Goal: Task Accomplishment & Management: Use online tool/utility

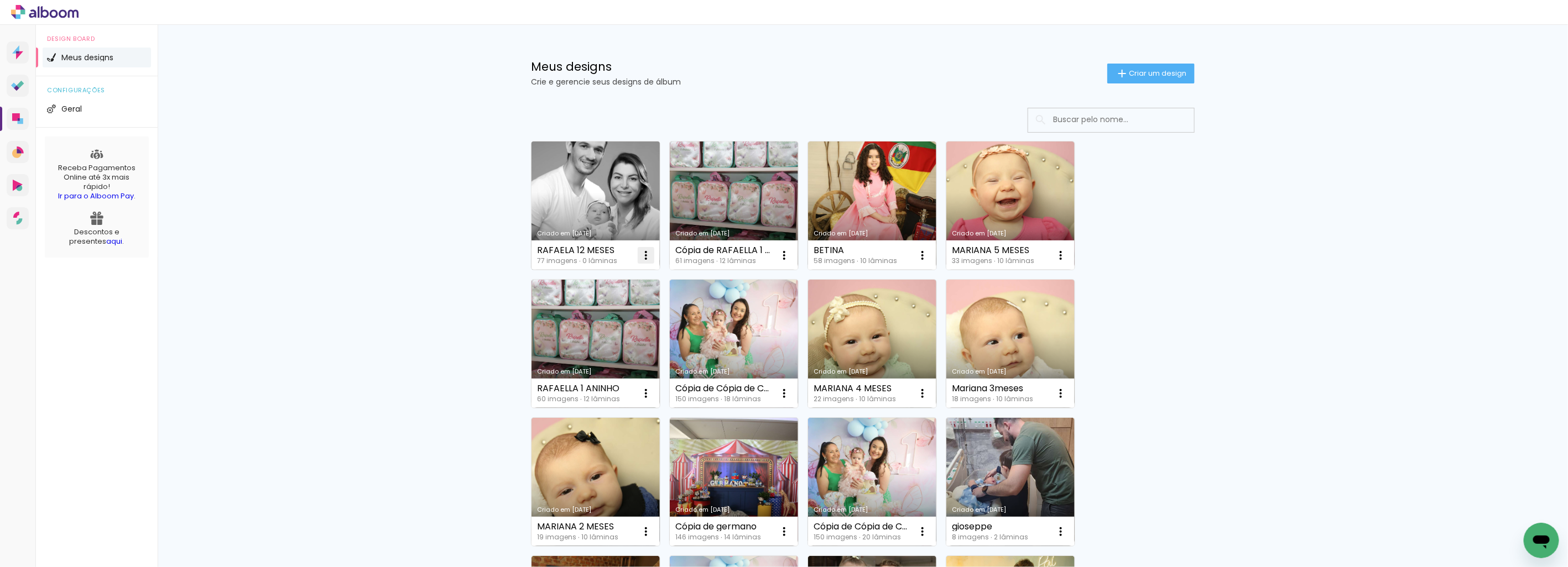
click at [643, 254] on iron-icon at bounding box center [645, 255] width 13 height 13
click at [570, 332] on span "Excluir" at bounding box center [579, 327] width 24 height 8
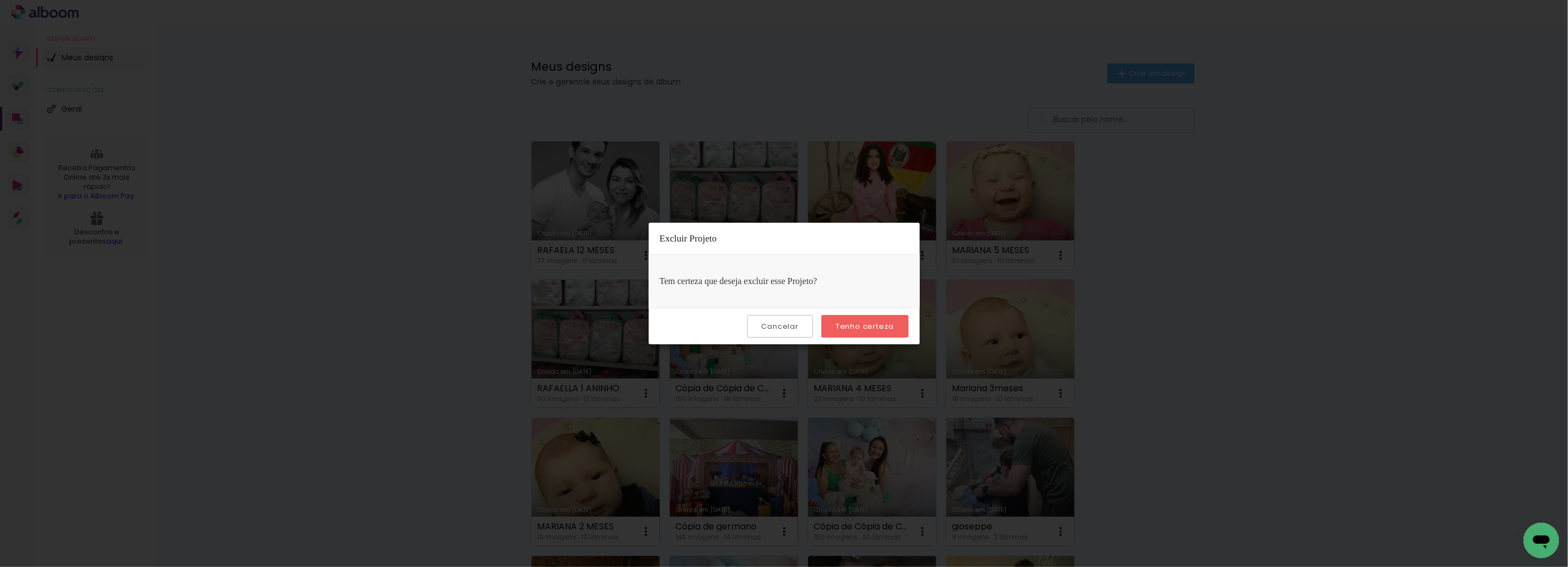
click at [860, 334] on paper-button "Tenho certeza" at bounding box center [865, 326] width 87 height 22
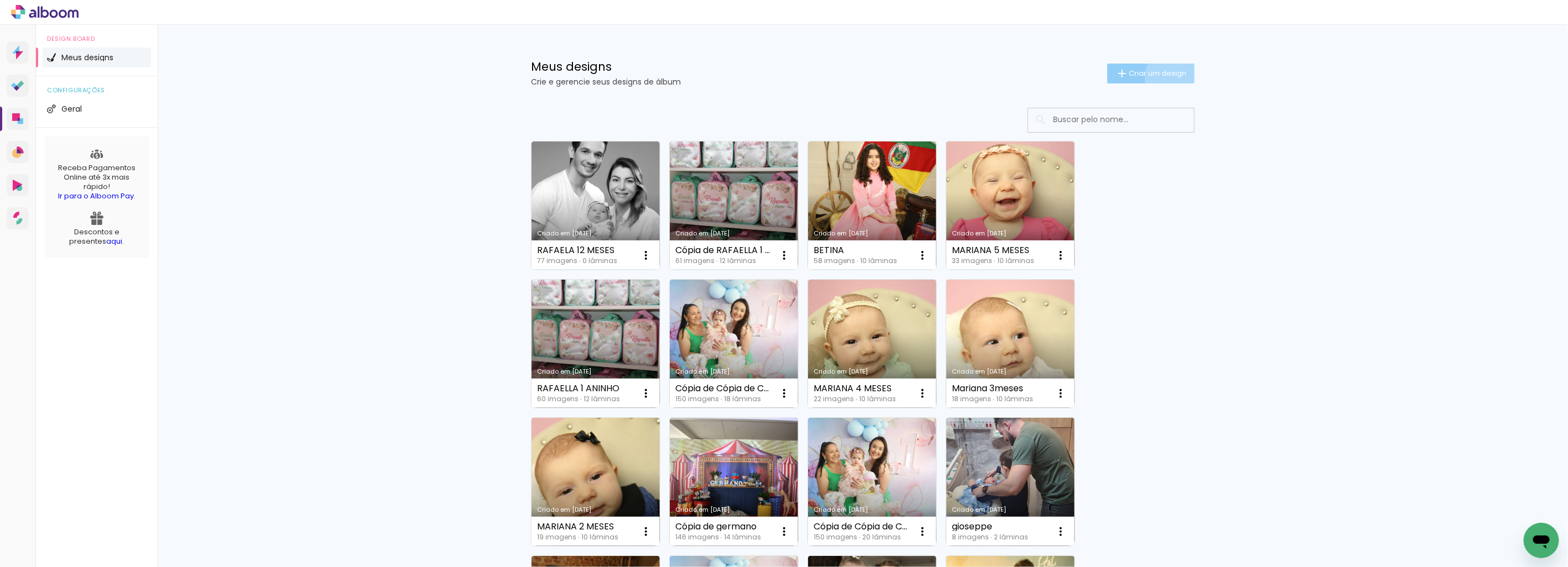
click at [1169, 77] on paper-button "Criar um design" at bounding box center [1151, 73] width 88 height 20
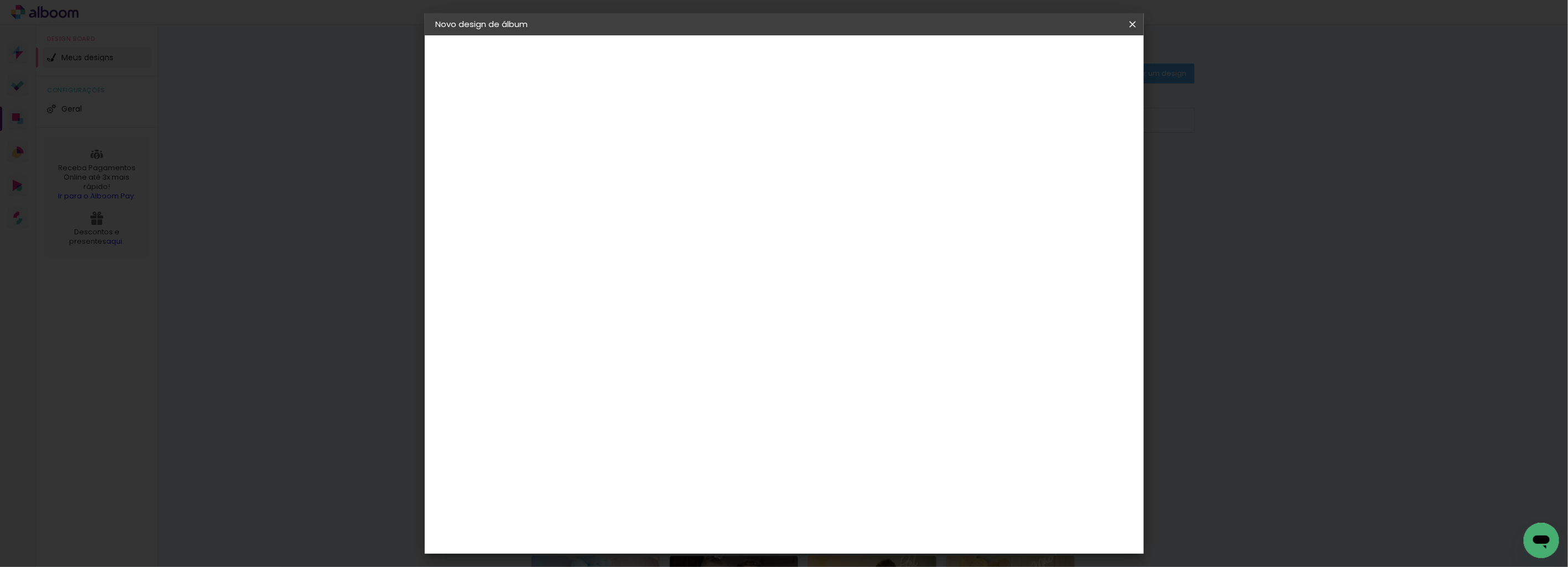
click at [617, 153] on input at bounding box center [617, 148] width 0 height 17
type input "Rafaela"
type paper-input "Rafaela"
click at [730, 52] on paper-button "Avançar" at bounding box center [703, 58] width 55 height 19
click at [817, 52] on paper-button "Avançar" at bounding box center [790, 58] width 55 height 19
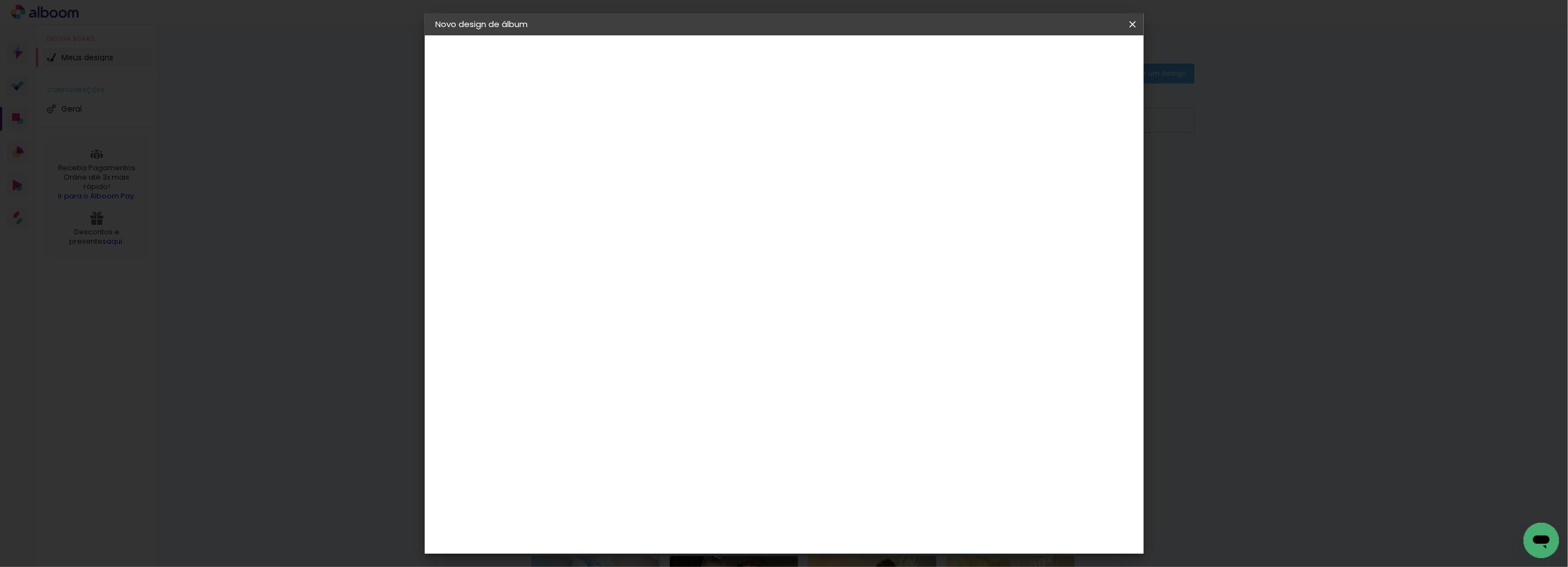
scroll to position [197, 0]
click at [769, 376] on span "25.3 × 50.6 cm" at bounding box center [750, 390] width 37 height 30
click at [0, 0] on slot "Avançar" at bounding box center [0, 0] width 0 height 0
click at [1062, 61] on span "Iniciar design" at bounding box center [1037, 58] width 50 height 8
